Goal: Find specific page/section: Find specific page/section

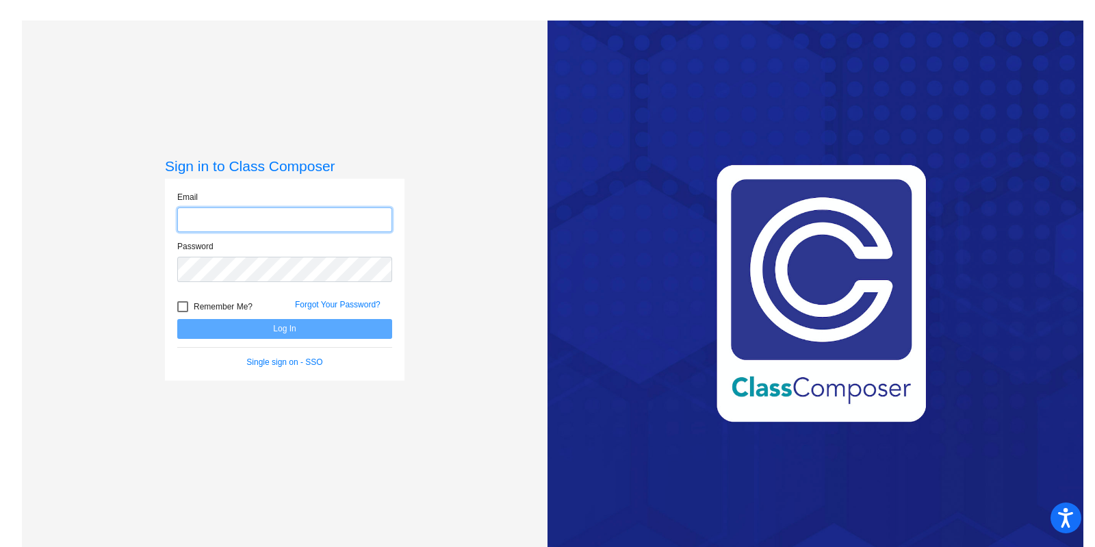
type input "[EMAIL_ADDRESS][DOMAIN_NAME]"
click at [268, 332] on button "Log In" at bounding box center [284, 329] width 215 height 20
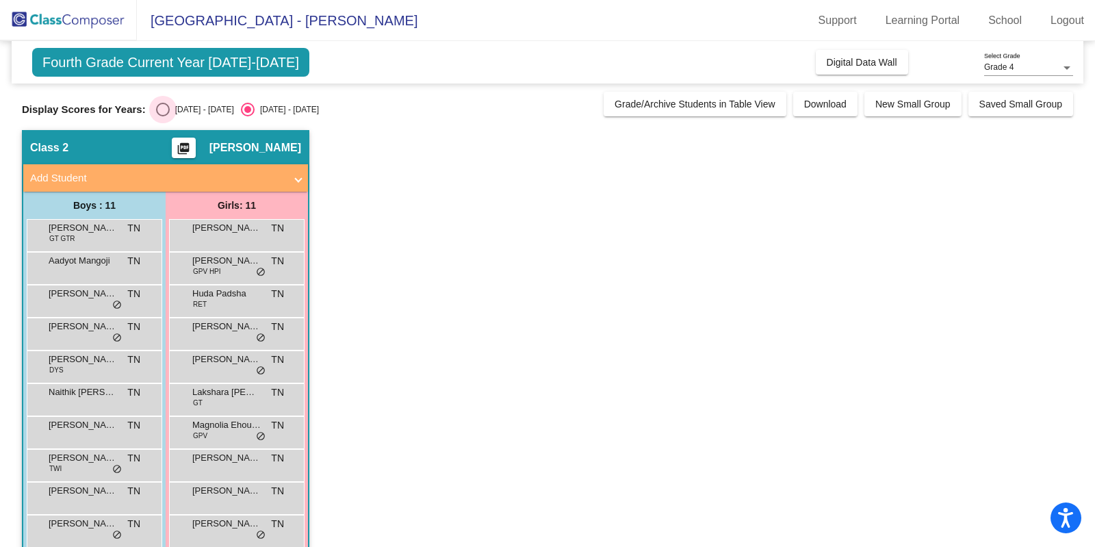
click at [168, 110] on div "Select an option" at bounding box center [163, 110] width 14 height 14
click at [163, 116] on input "[DATE] - [DATE]" at bounding box center [162, 116] width 1 height 1
radio input "true"
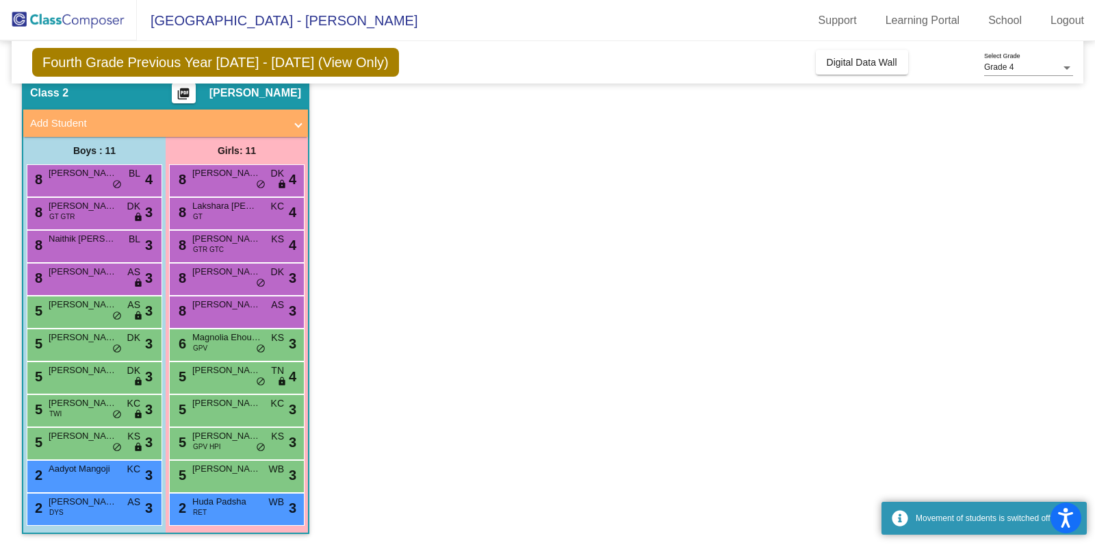
scroll to position [49, 0]
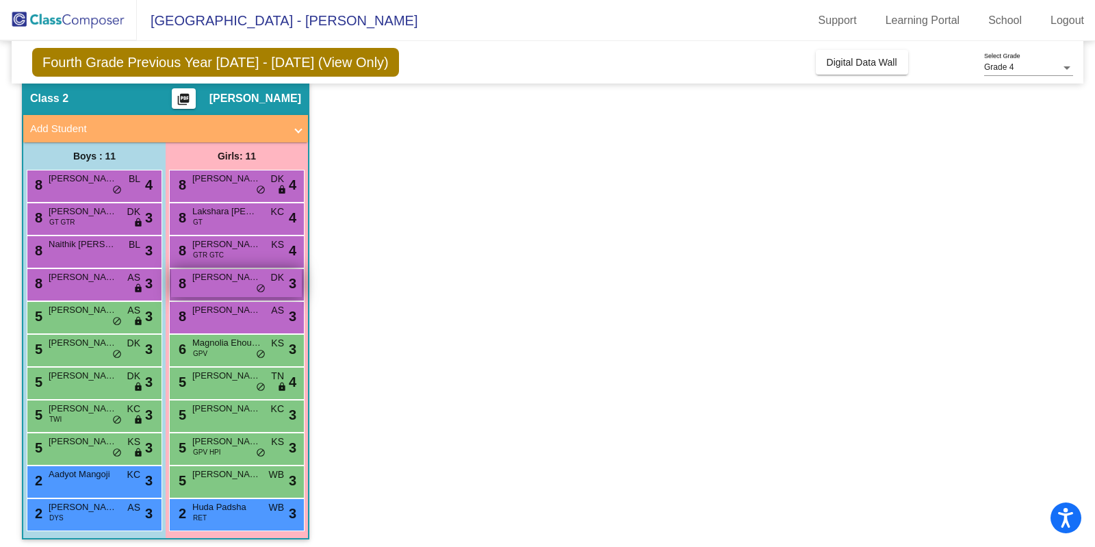
click at [246, 282] on span "[PERSON_NAME]" at bounding box center [226, 277] width 68 height 14
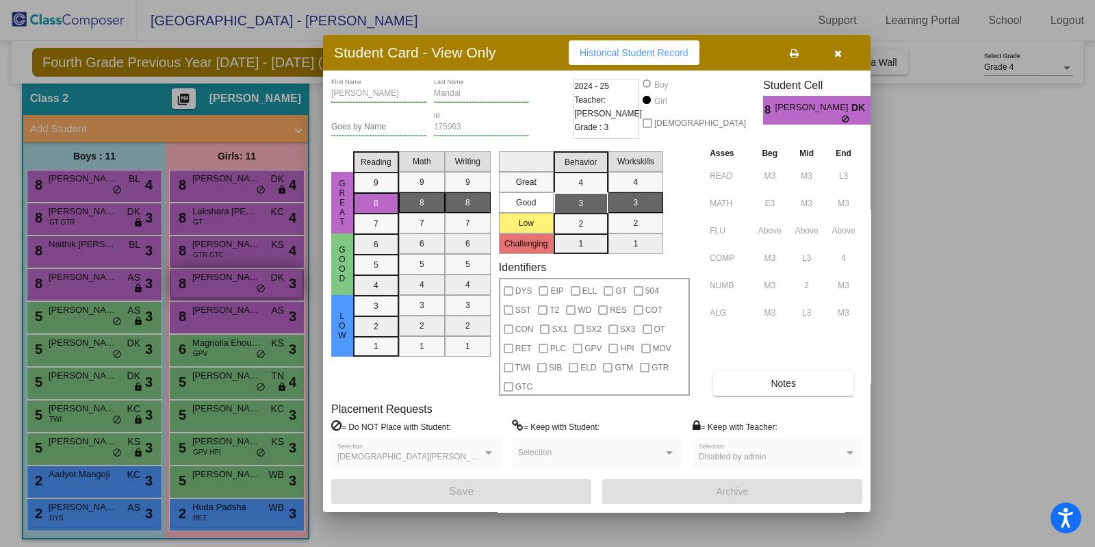
click at [246, 282] on div at bounding box center [547, 273] width 1095 height 547
